Goal: Transaction & Acquisition: Obtain resource

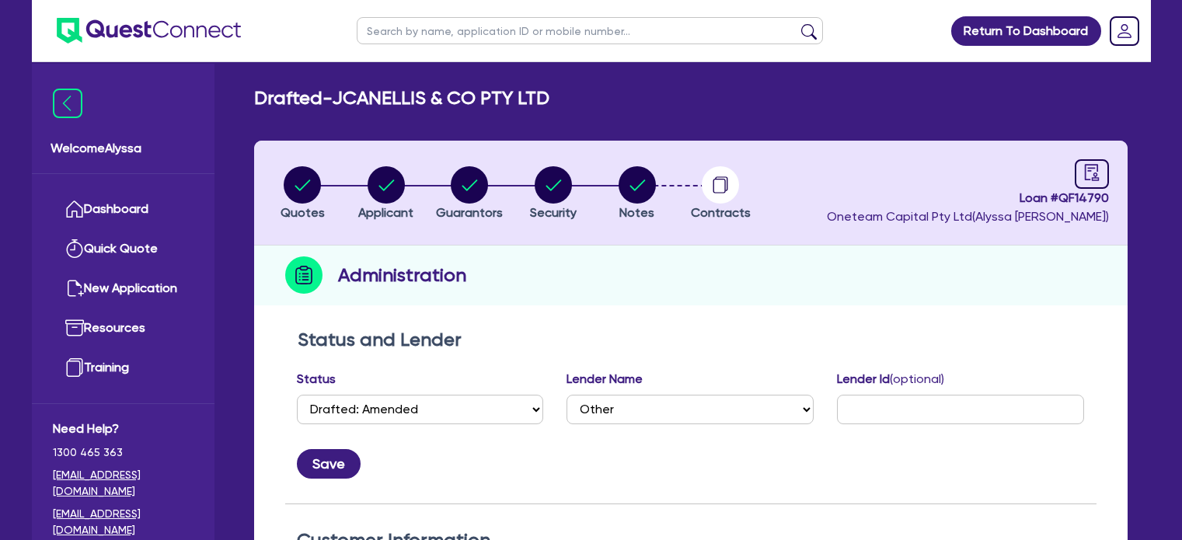
select select "DRAFTED_AMENDED"
select select "Other"
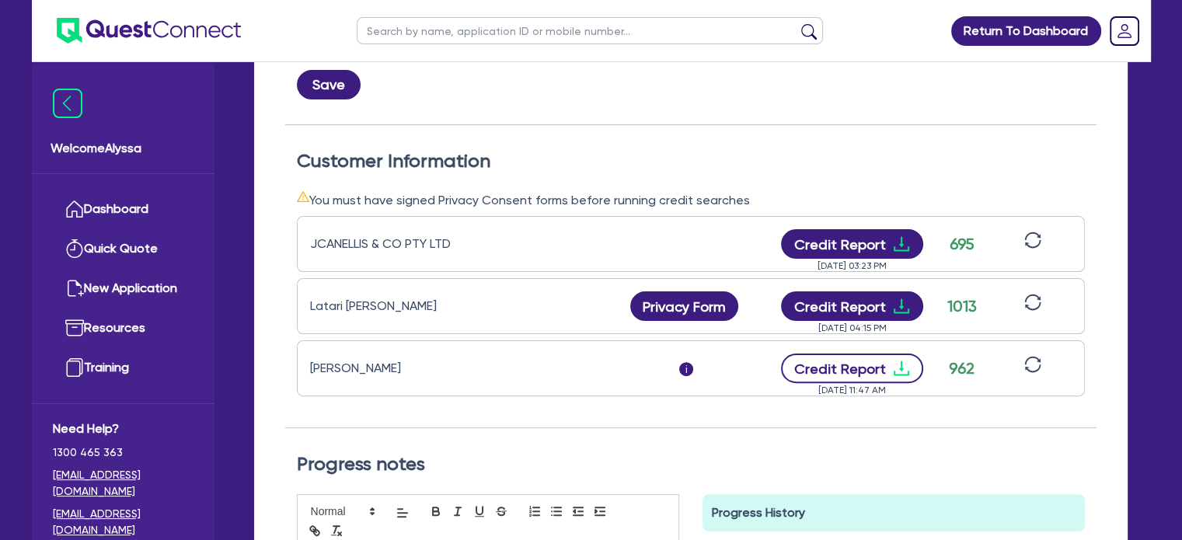
click at [840, 365] on button "Credit Report" at bounding box center [852, 369] width 142 height 30
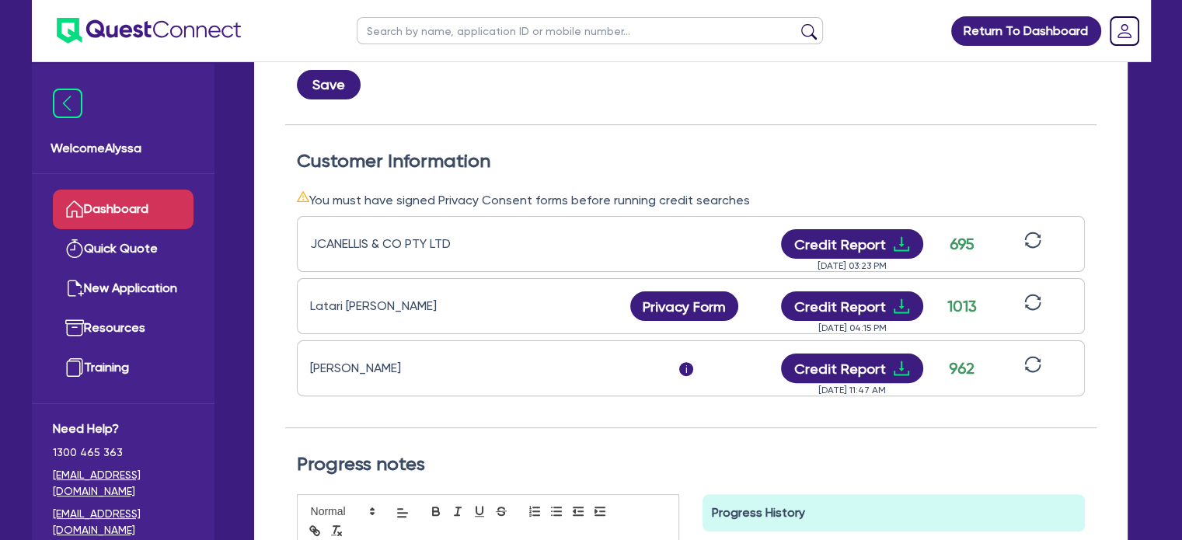
click at [131, 200] on link "Dashboard" at bounding box center [123, 210] width 141 height 40
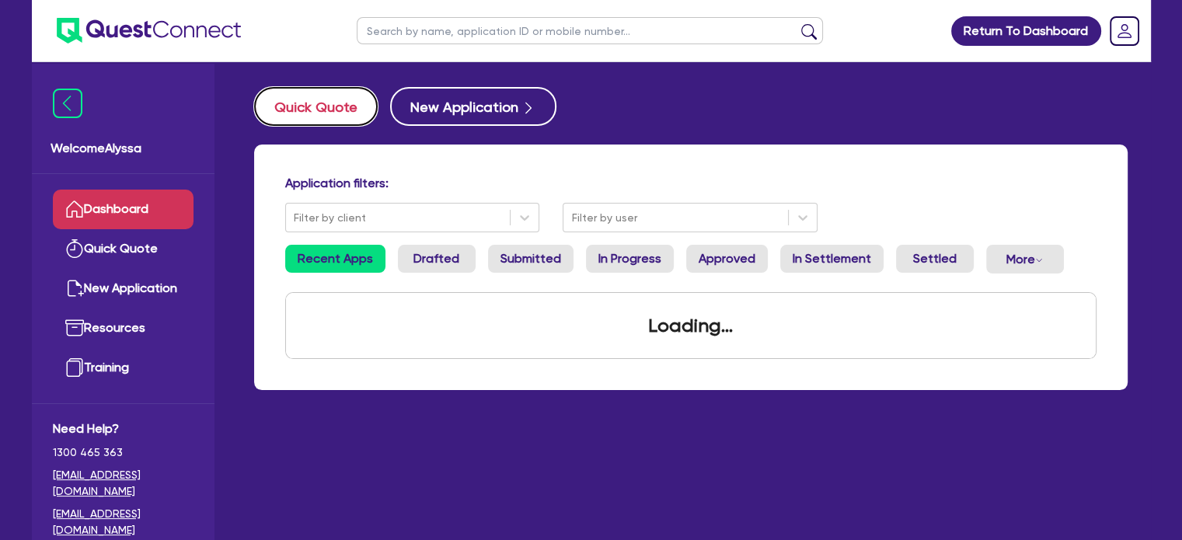
click at [342, 99] on button "Quick Quote" at bounding box center [316, 106] width 124 height 39
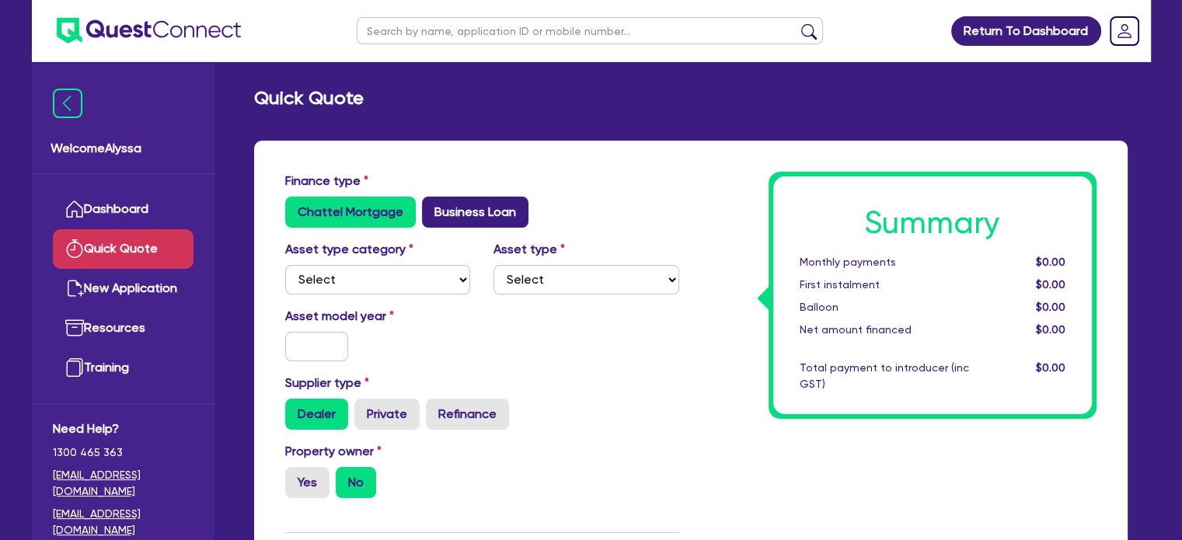
click at [466, 200] on label "Business Loan" at bounding box center [475, 212] width 106 height 31
click at [432, 200] on input "Business Loan" at bounding box center [427, 202] width 10 height 10
radio input "true"
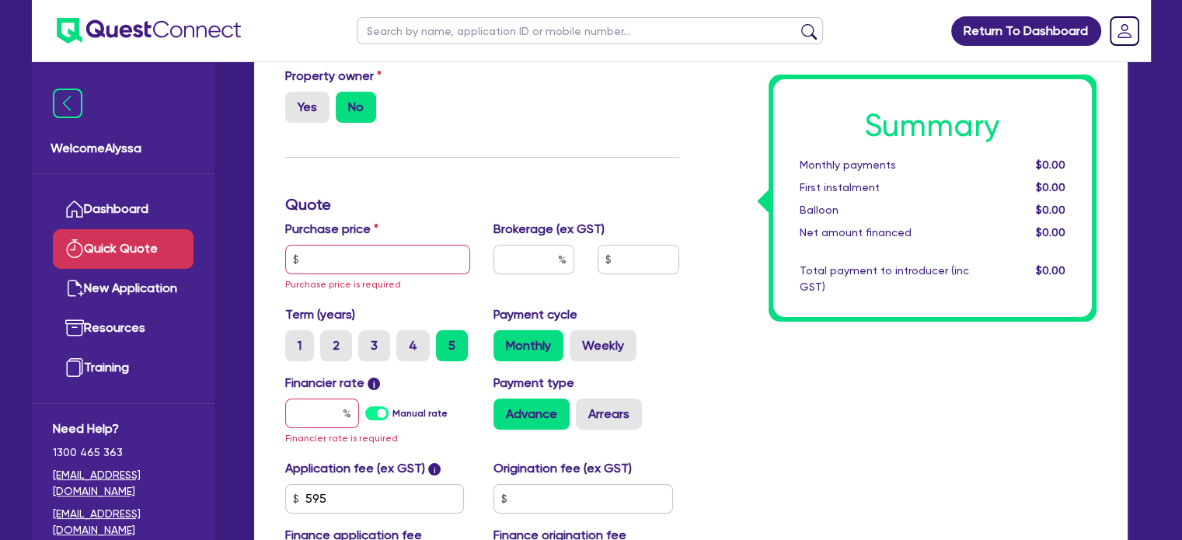
scroll to position [177, 0]
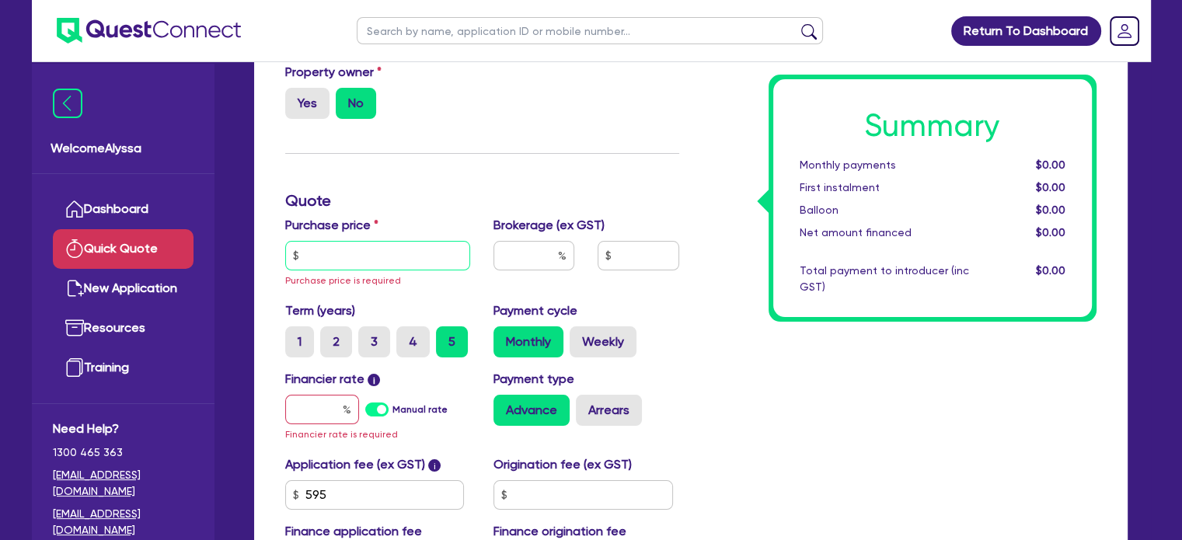
click at [417, 265] on input "text" at bounding box center [378, 256] width 186 height 30
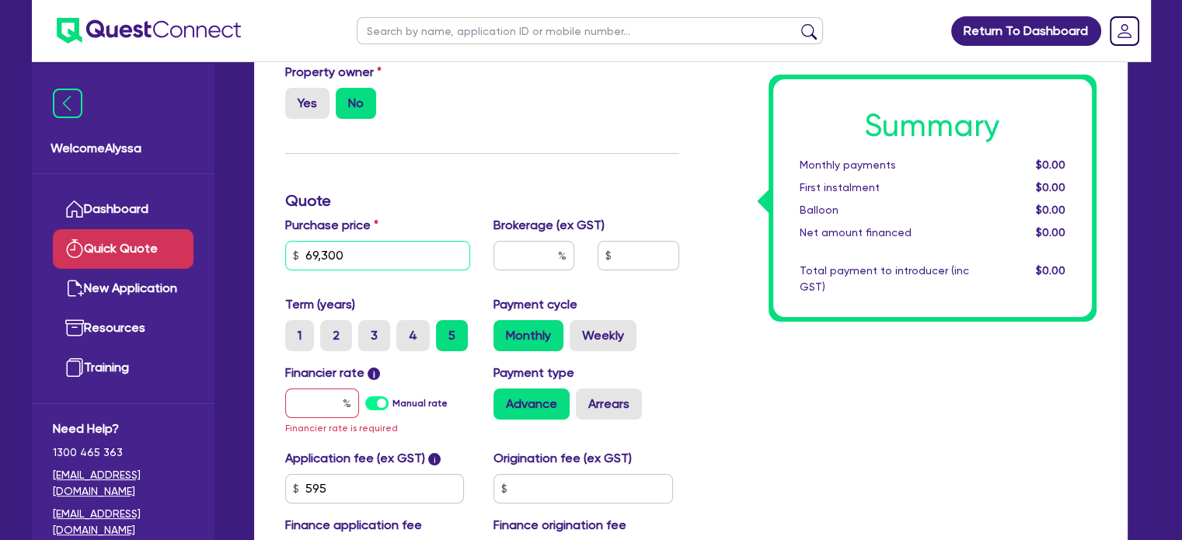
type input "69,300"
click at [311, 385] on div "Financier rate i Manual rate Financier rate is required" at bounding box center [377, 400] width 209 height 73
click at [308, 394] on input "text" at bounding box center [322, 403] width 74 height 30
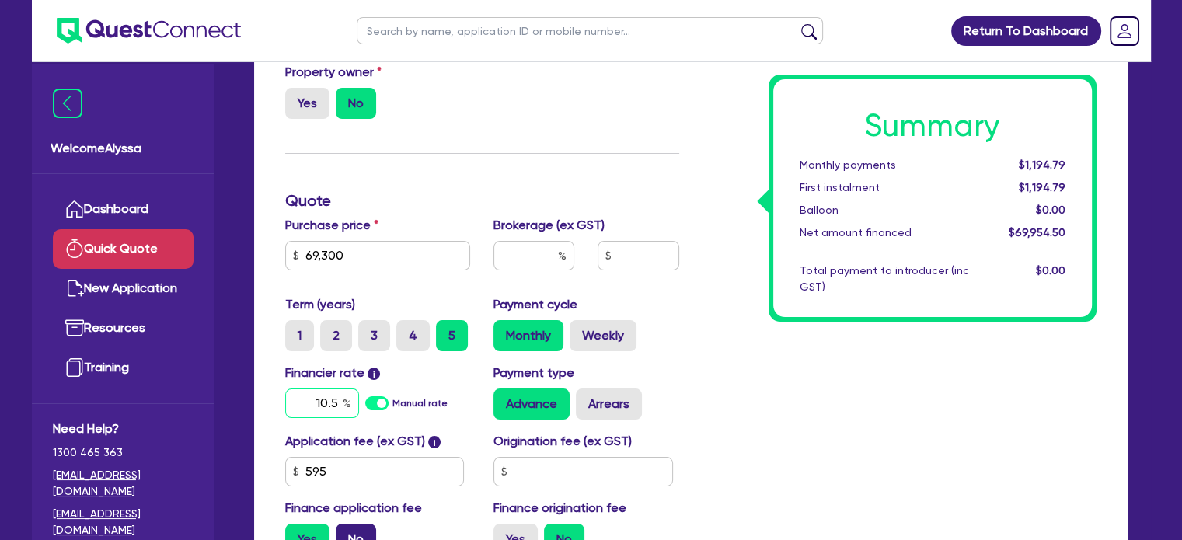
type input "10.5"
click at [350, 531] on label "No" at bounding box center [356, 539] width 40 height 31
click at [346, 531] on input "No" at bounding box center [341, 529] width 10 height 10
radio input "true"
click at [522, 264] on input "text" at bounding box center [533, 256] width 81 height 30
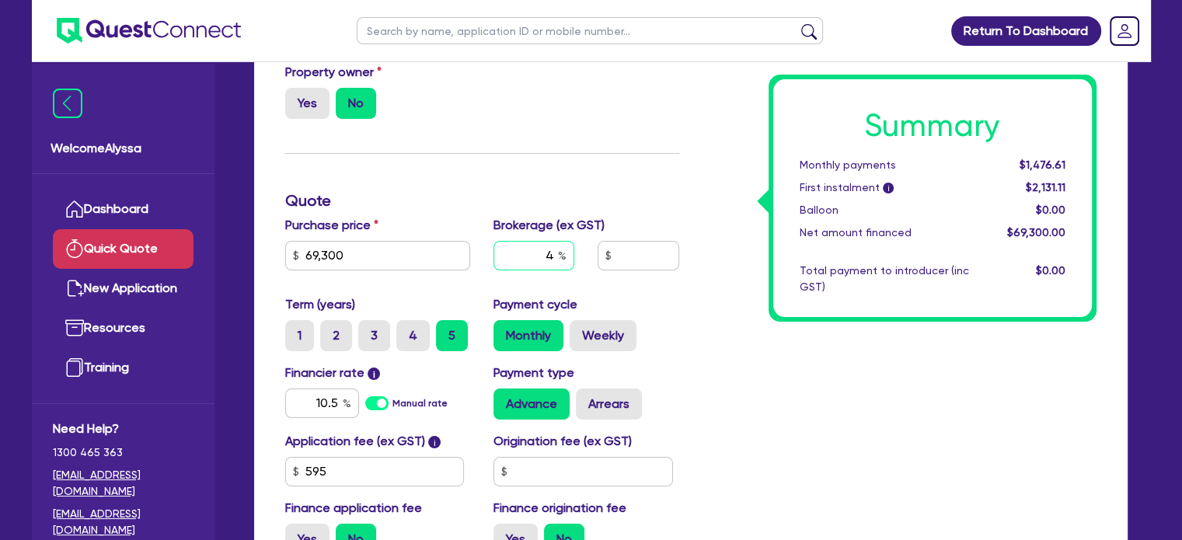
type input "4"
click at [695, 254] on div "Summary Monthly payments $1,476.61 First instalment i $2,131.11 Balloon $0.00 N…" at bounding box center [899, 281] width 417 height 573
type input "2,772"
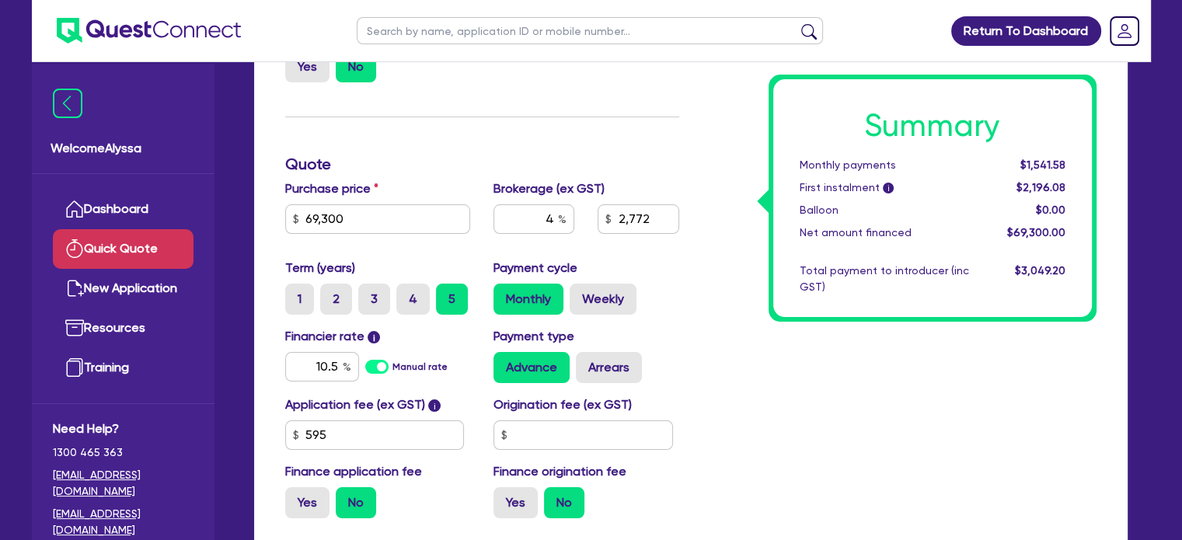
scroll to position [218, 0]
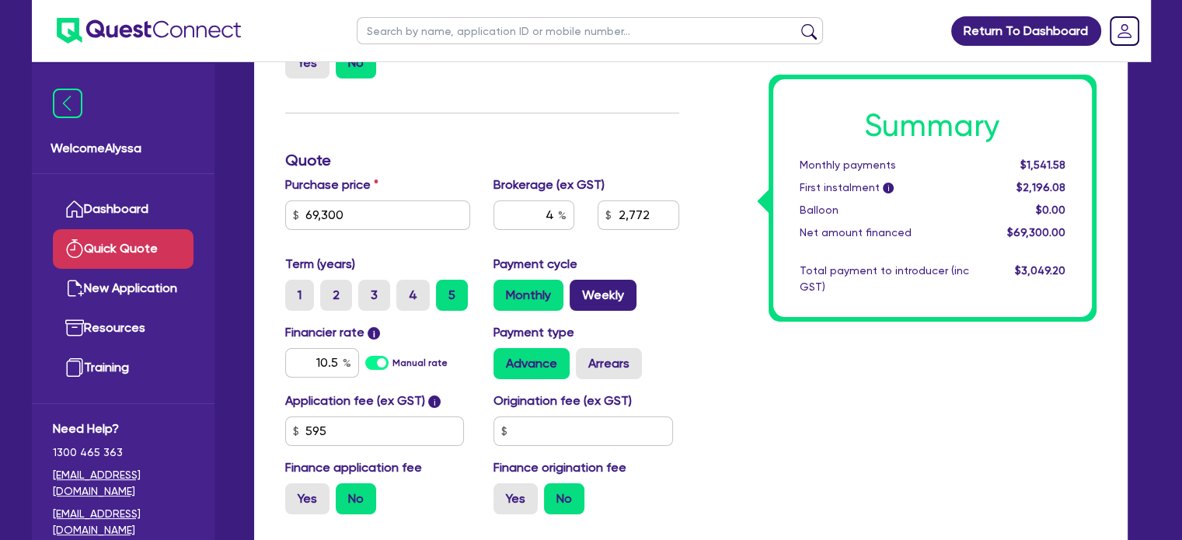
click at [625, 294] on label "Weekly" at bounding box center [603, 295] width 67 height 31
click at [580, 290] on input "Weekly" at bounding box center [575, 285] width 10 height 10
radio input "true"
type input "2,772"
click at [534, 300] on label "Monthly" at bounding box center [528, 295] width 70 height 31
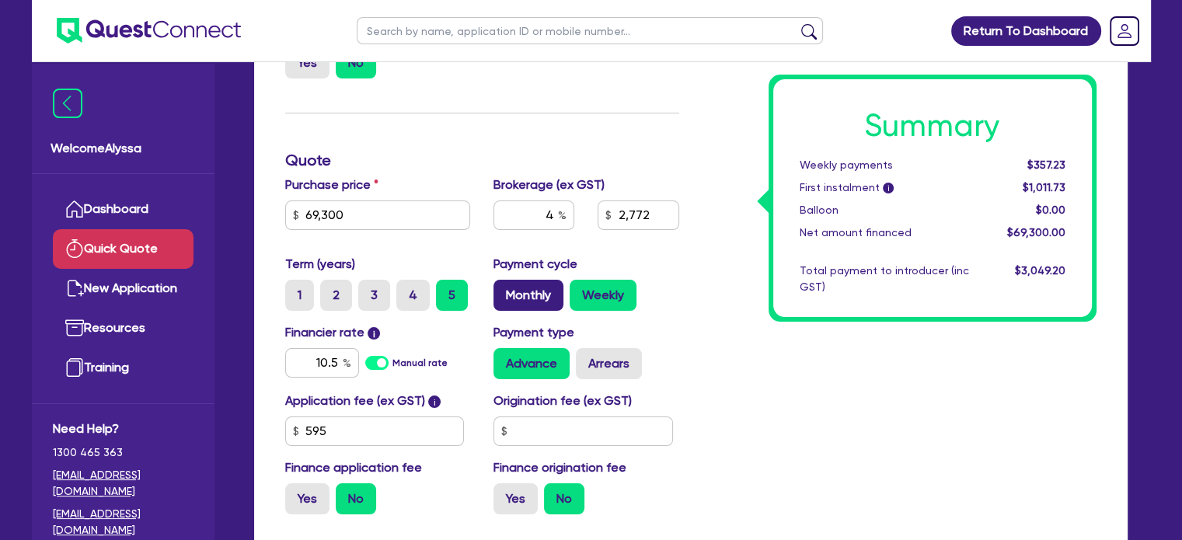
click at [503, 290] on input "Monthly" at bounding box center [498, 285] width 10 height 10
radio input "true"
type input "2,772"
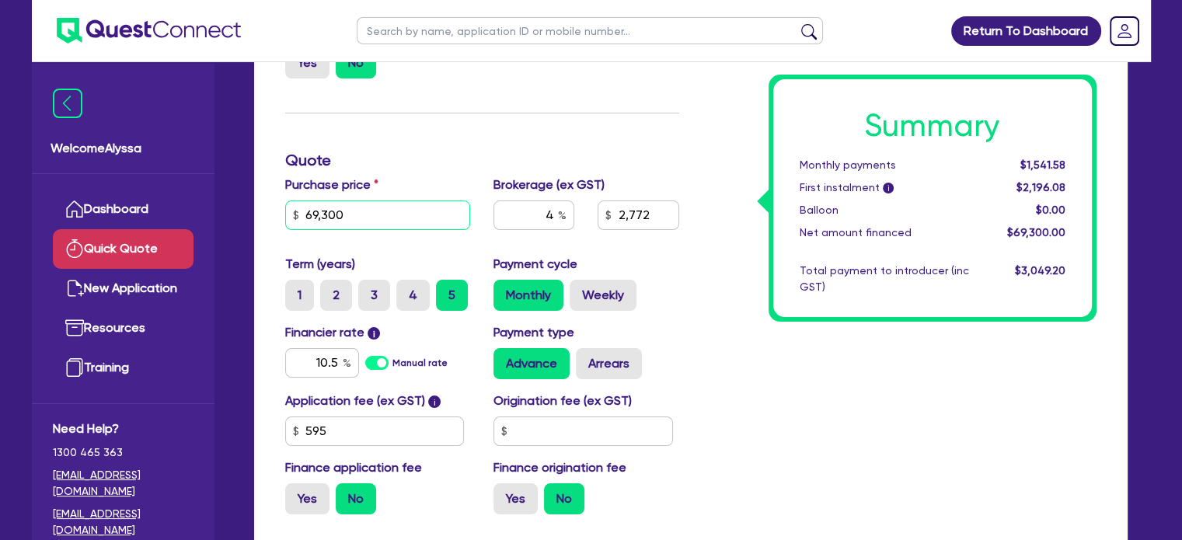
click at [312, 213] on input "69,300" at bounding box center [378, 215] width 186 height 30
type input "59,300"
click at [733, 343] on div "Summary Monthly payments $1,541.58 First instalment i $2,196.08 Balloon $0.00 N…" at bounding box center [899, 240] width 417 height 573
type input "2,372"
click at [605, 294] on label "Weekly" at bounding box center [603, 295] width 67 height 31
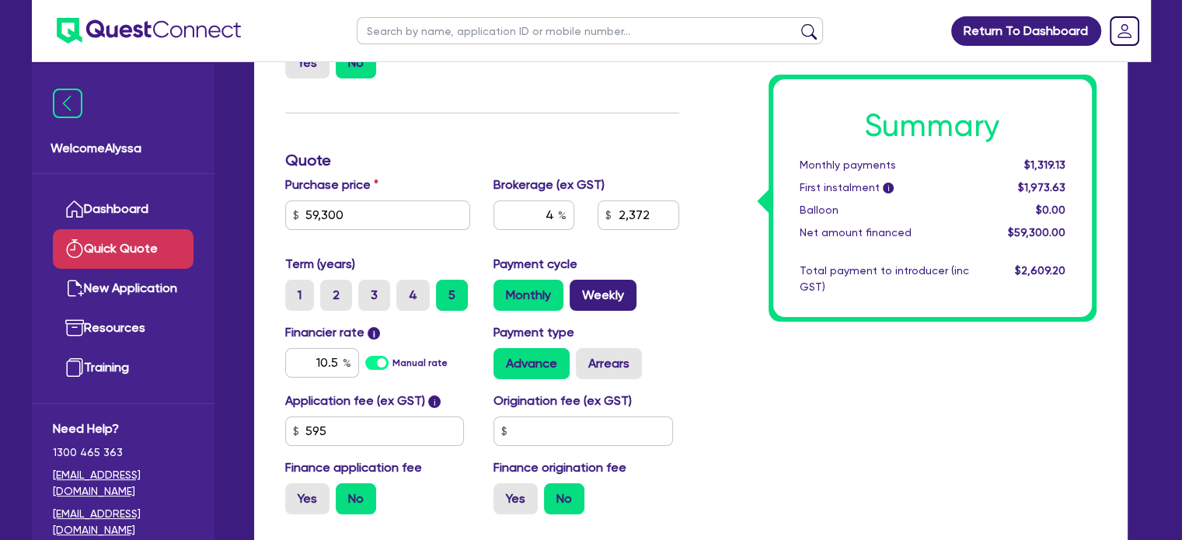
click at [580, 290] on input "Weekly" at bounding box center [575, 285] width 10 height 10
radio input "true"
type input "2,372"
